Goal: Navigation & Orientation: Find specific page/section

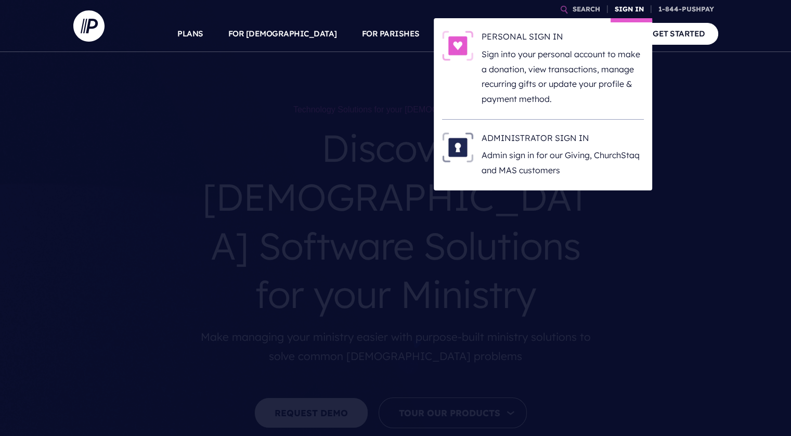
click at [614, 9] on link "SIGN IN" at bounding box center [629, 9] width 37 height 18
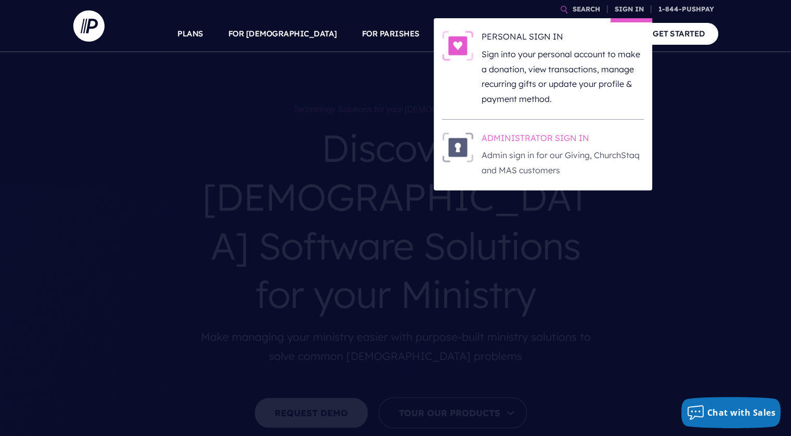
click at [501, 148] on p "Admin sign in for our Giving, ChurchStaq and MAS customers" at bounding box center [563, 163] width 162 height 30
click at [627, 10] on link "SIGN IN" at bounding box center [629, 9] width 37 height 18
click at [517, 160] on p "Admin sign in for our Giving, ChurchStaq and MAS customers" at bounding box center [563, 163] width 162 height 30
